Goal: Transaction & Acquisition: Purchase product/service

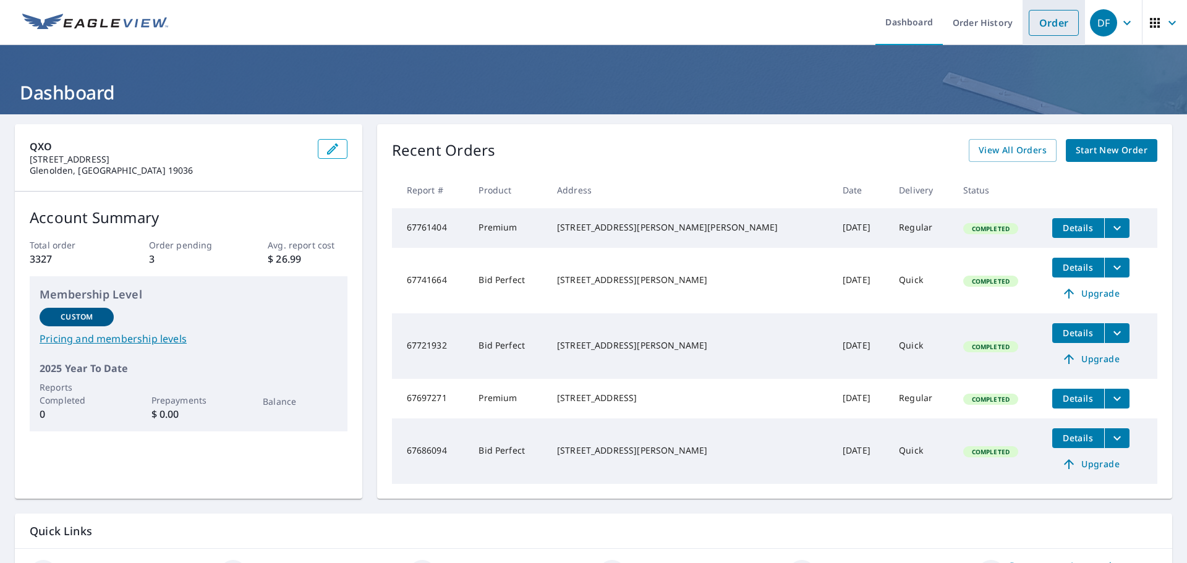
click at [1028, 30] on link "Order" at bounding box center [1053, 23] width 50 height 26
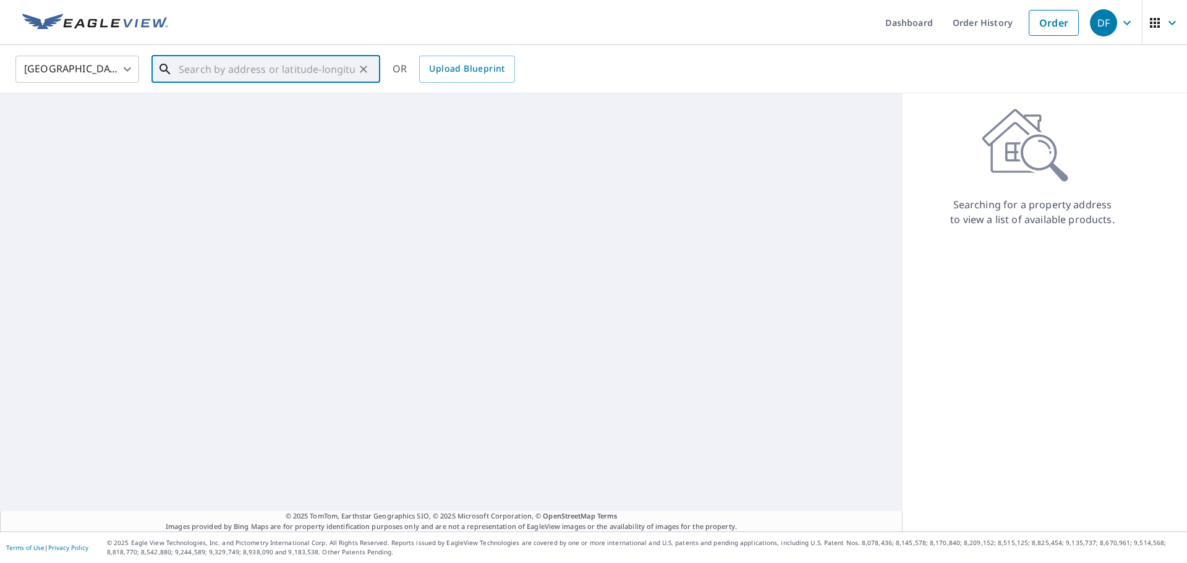
click at [307, 71] on input "text" at bounding box center [267, 69] width 176 height 35
paste input "[STREET_ADDRESS]"
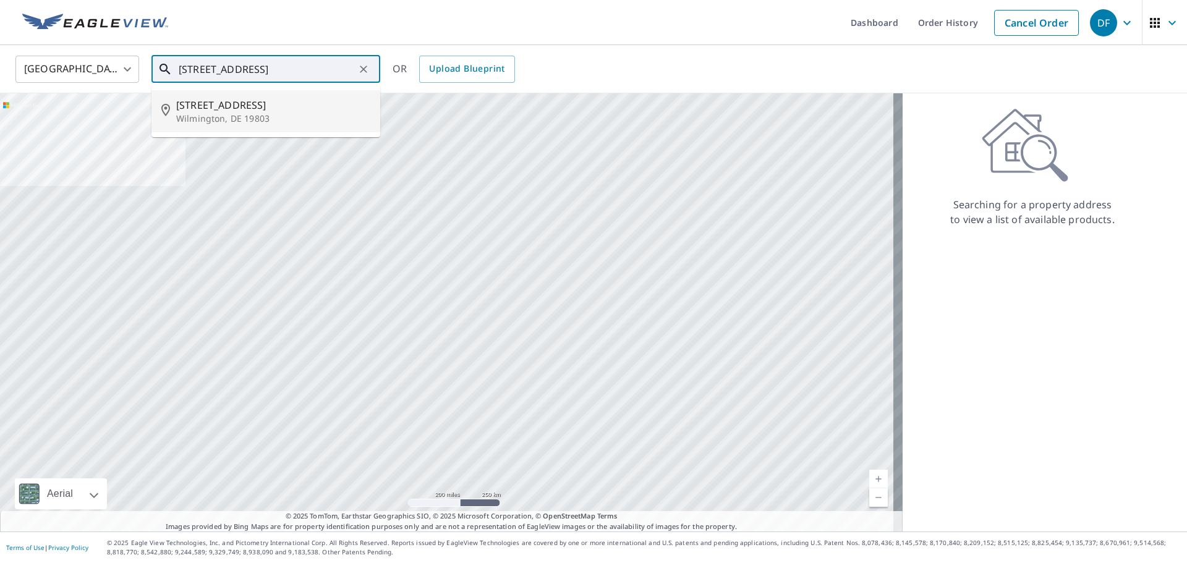
click at [313, 112] on p "Wilmington, DE 19803" at bounding box center [273, 118] width 194 height 12
type input "[STREET_ADDRESS]"
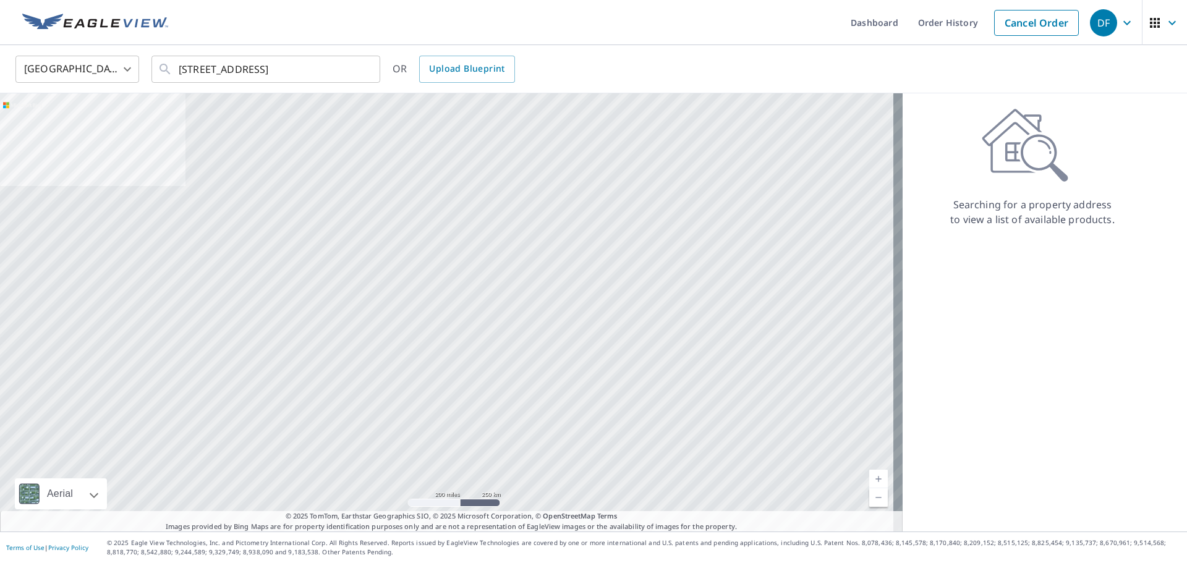
scroll to position [0, 0]
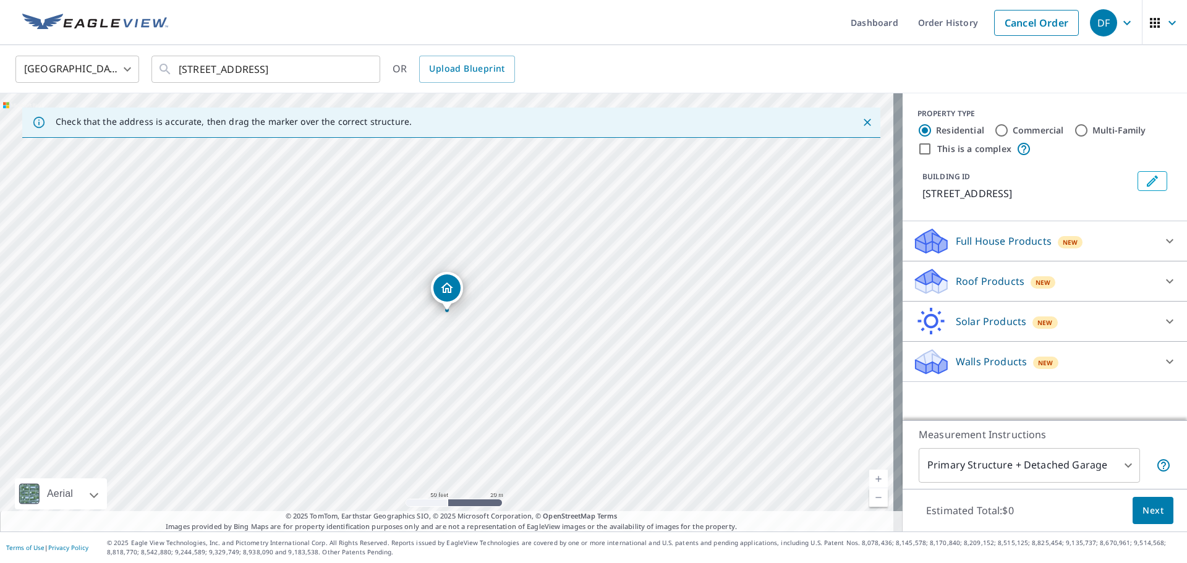
click at [985, 281] on p "Roof Products" at bounding box center [990, 281] width 69 height 15
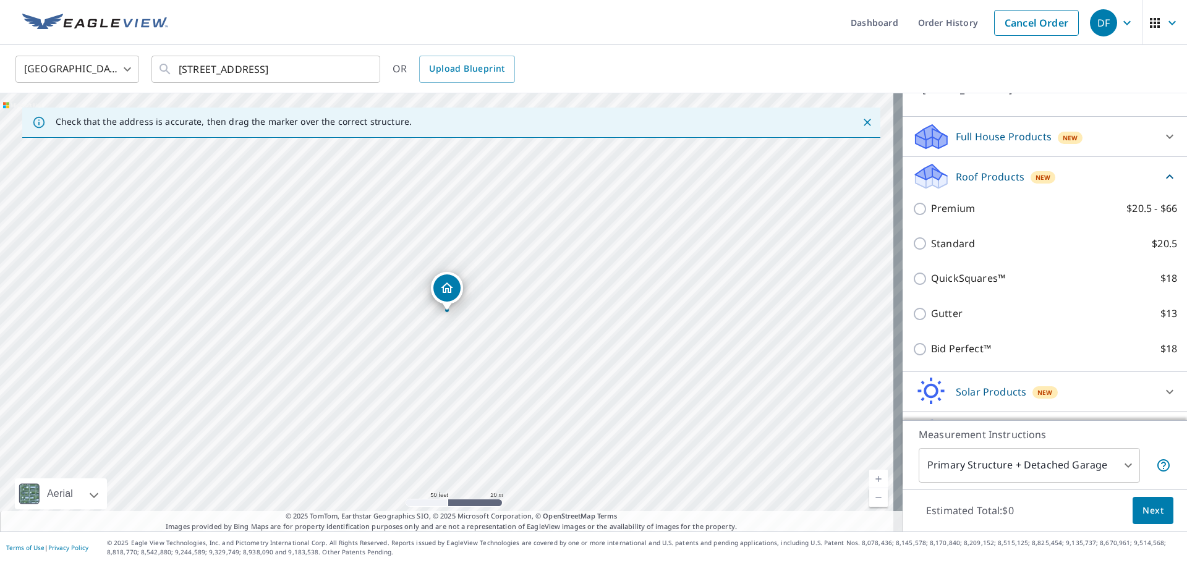
scroll to position [124, 0]
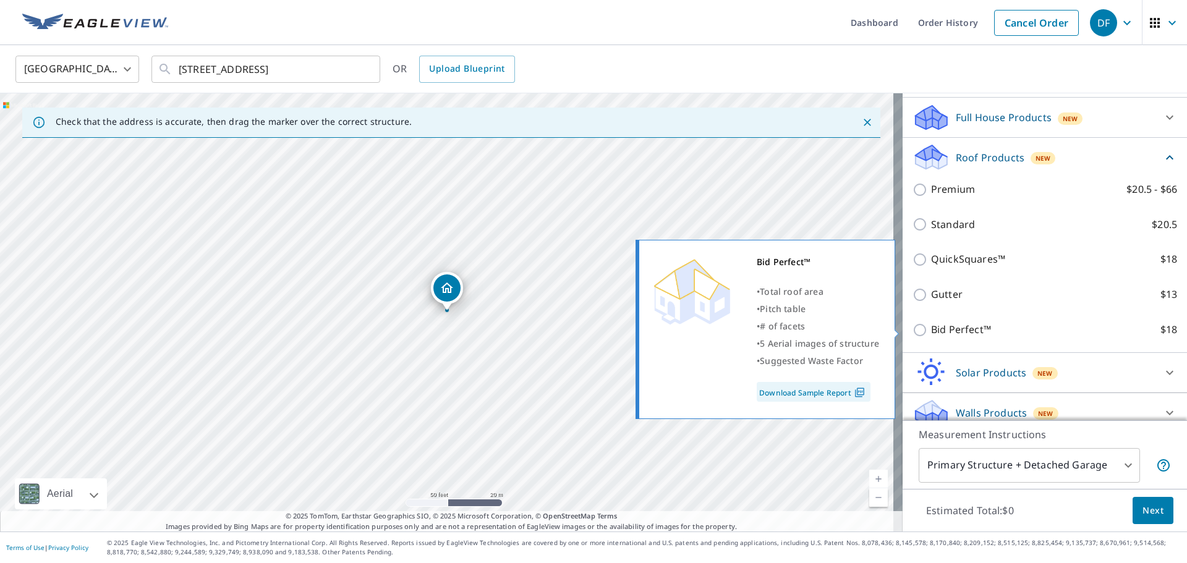
click at [960, 328] on p "Bid Perfect™" at bounding box center [961, 329] width 60 height 15
click at [931, 328] on input "Bid Perfect™ $18" at bounding box center [921, 330] width 19 height 15
checkbox input "true"
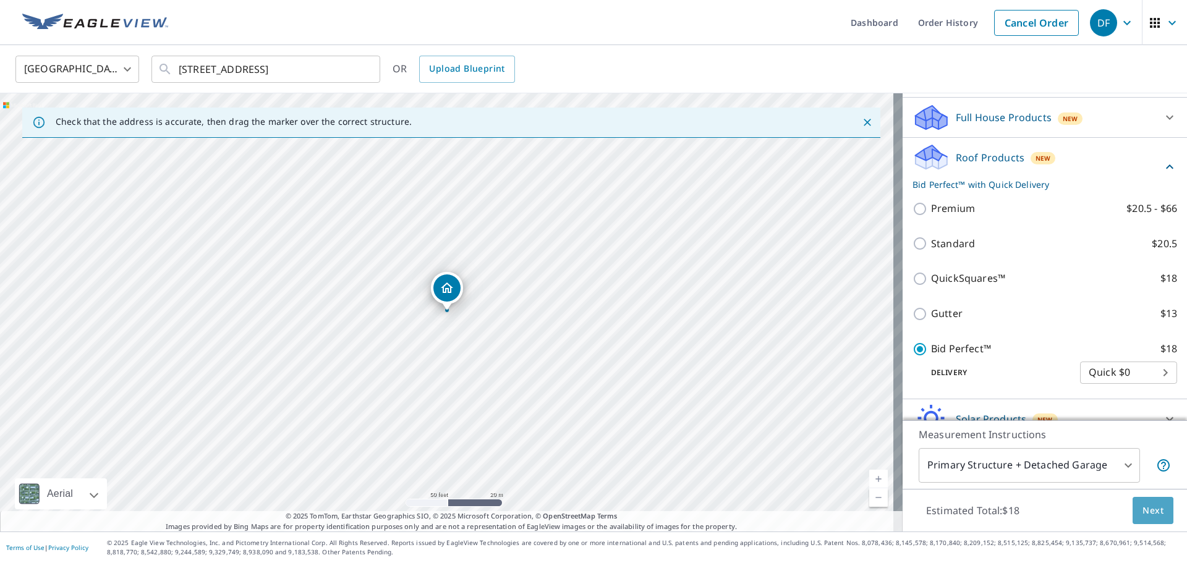
click at [1155, 503] on button "Next" at bounding box center [1152, 511] width 41 height 28
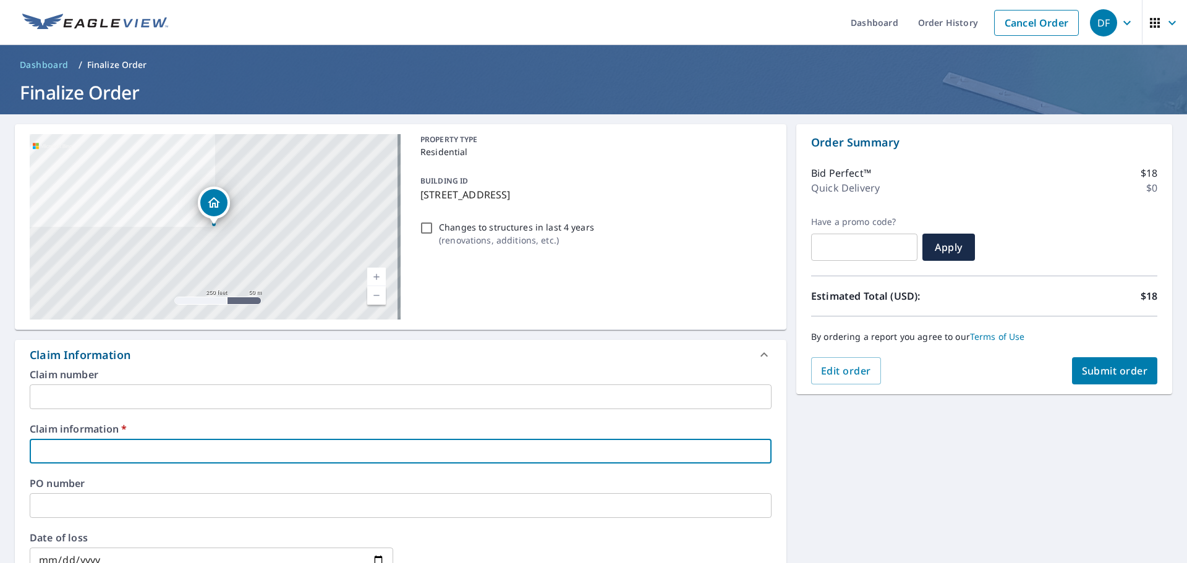
click at [102, 449] on input "text" at bounding box center [401, 451] width 742 height 25
type input "334572"
checkbox input "true"
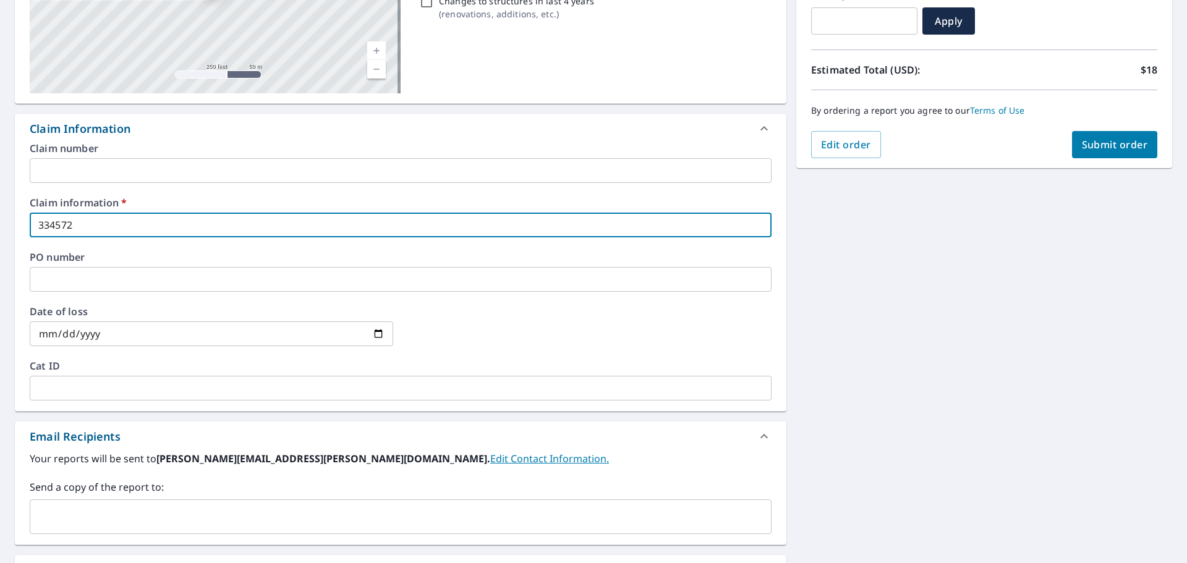
scroll to position [247, 0]
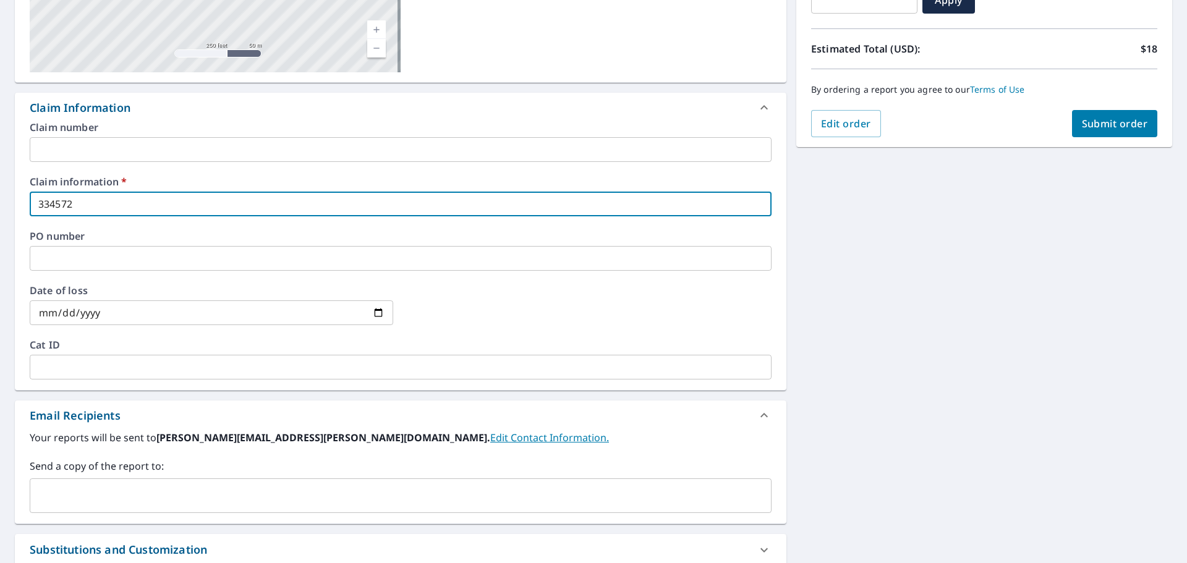
click at [90, 504] on input "text" at bounding box center [391, 495] width 712 height 23
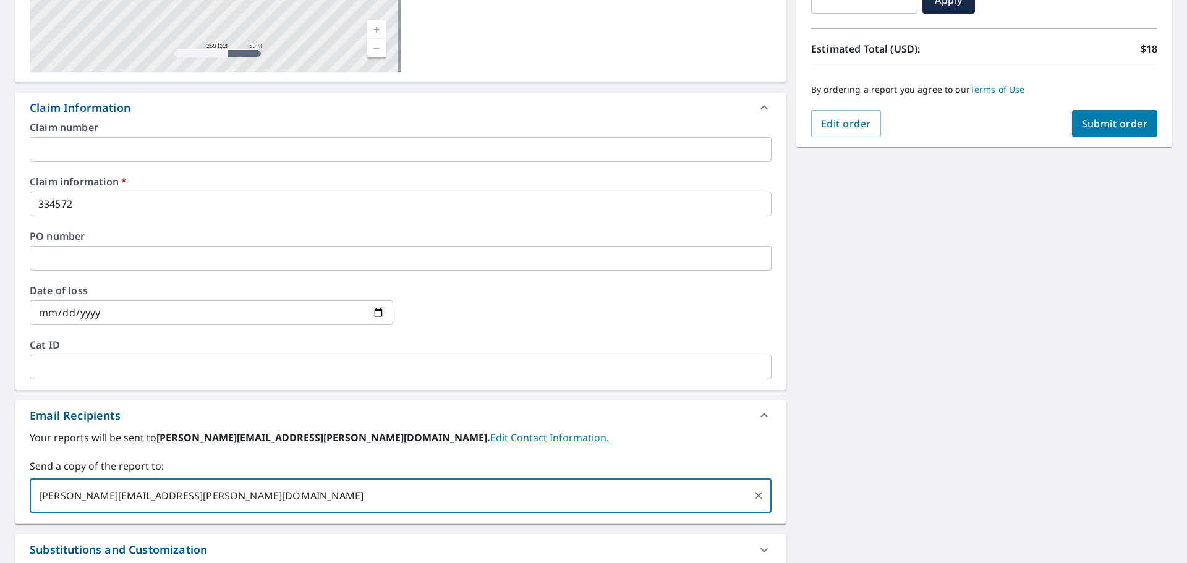
type input "[PERSON_NAME][EMAIL_ADDRESS][PERSON_NAME][DOMAIN_NAME]"
click at [1109, 131] on button "Submit order" at bounding box center [1115, 123] width 86 height 27
checkbox input "true"
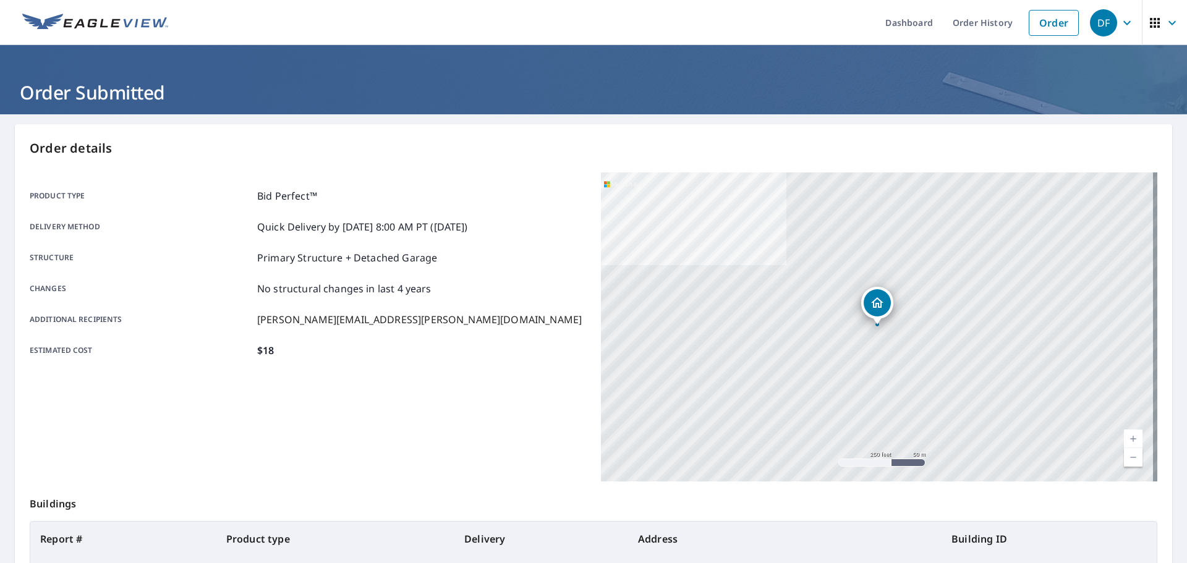
scroll to position [62, 0]
